Goal: Check status: Check status

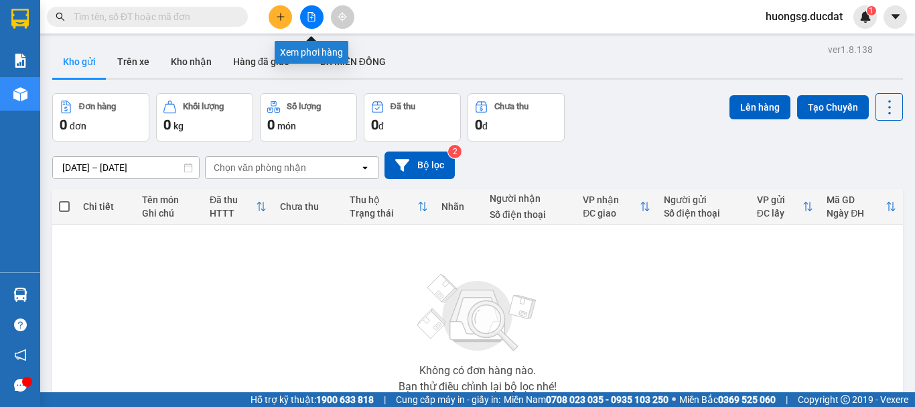
click at [314, 17] on icon "file-add" at bounding box center [311, 16] width 9 height 9
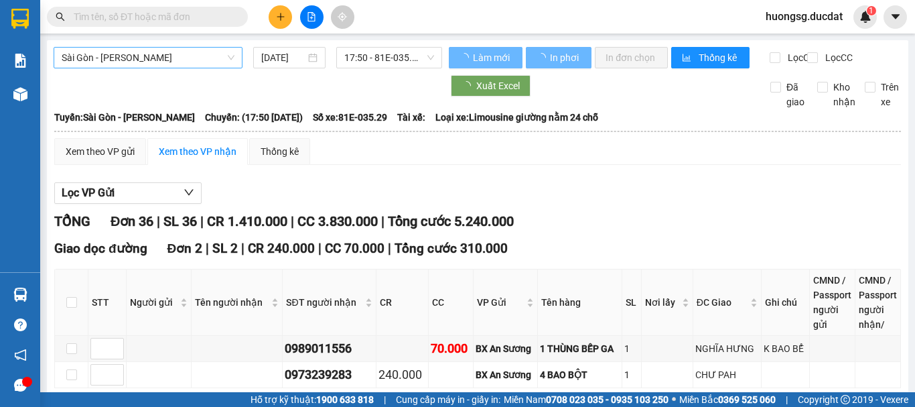
click at [106, 63] on span "Sài Gòn - [PERSON_NAME]" at bounding box center [148, 58] width 173 height 20
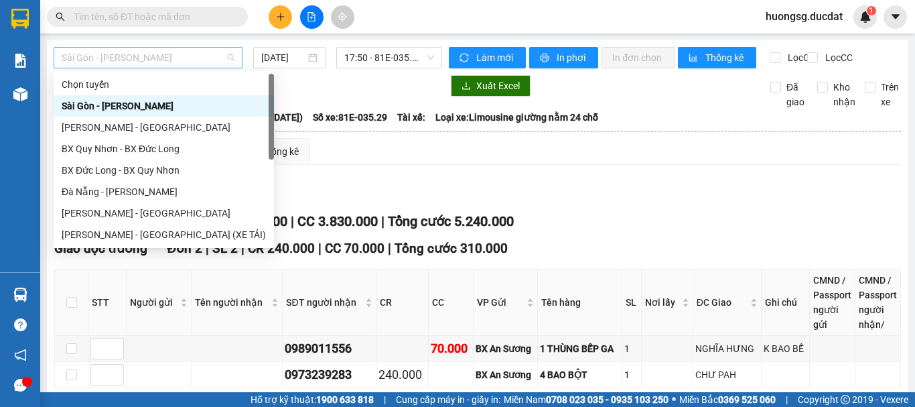
click at [123, 58] on span "Sài Gòn - [PERSON_NAME]" at bounding box center [148, 58] width 173 height 20
click at [108, 129] on div "[PERSON_NAME] - [GEOGRAPHIC_DATA]" at bounding box center [164, 127] width 204 height 15
type input "[DATE]"
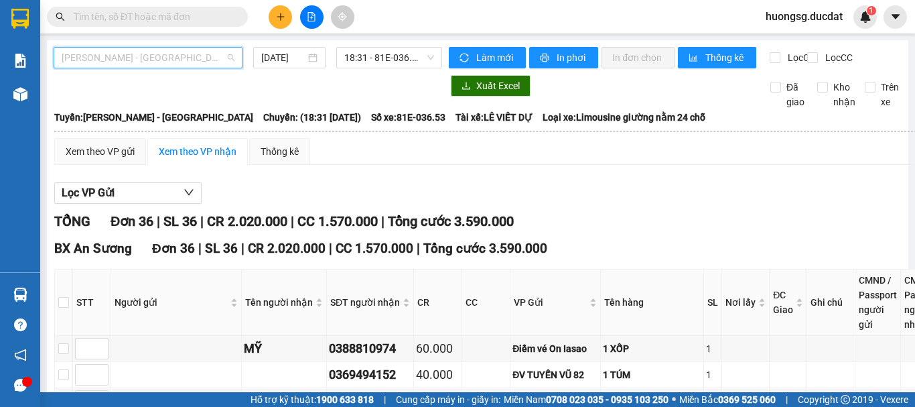
click at [131, 57] on span "[PERSON_NAME] - [GEOGRAPHIC_DATA]" at bounding box center [148, 58] width 173 height 20
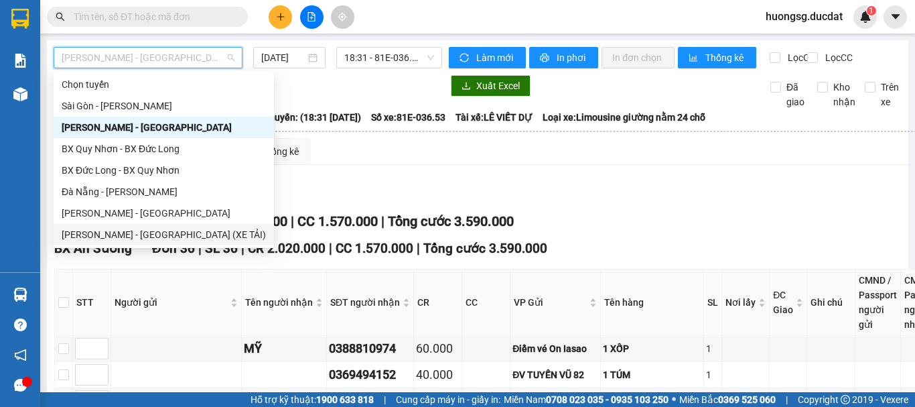
click at [121, 236] on div "[PERSON_NAME] - [GEOGRAPHIC_DATA] (XE TẢI)" at bounding box center [164, 234] width 204 height 15
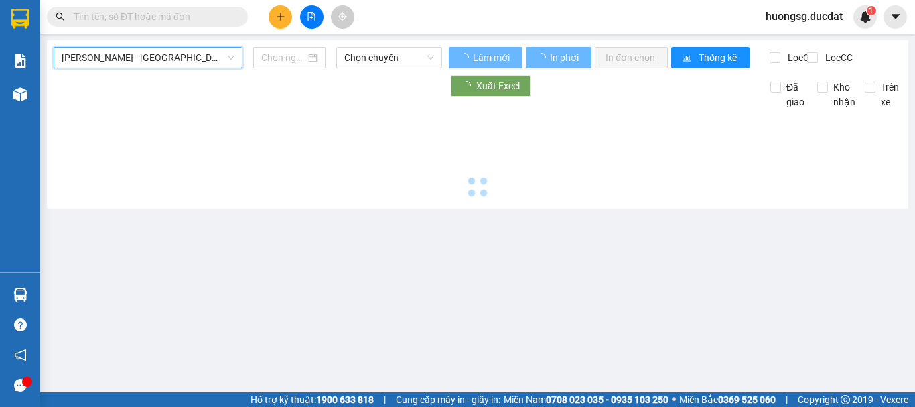
type input "[DATE]"
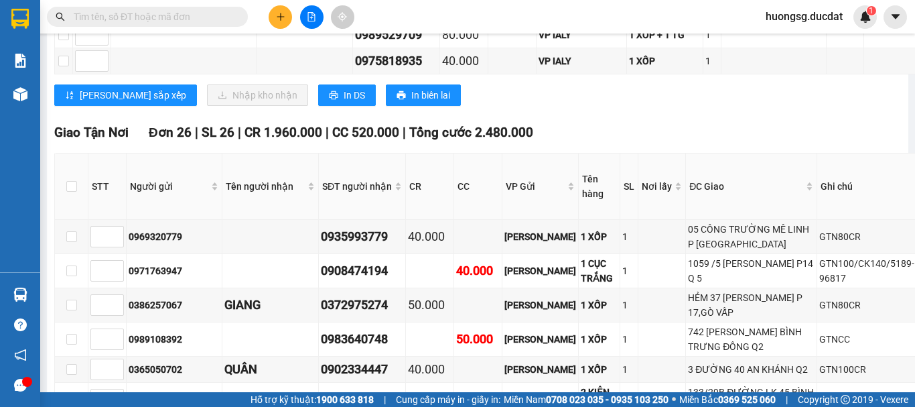
scroll to position [4422, 0]
